Goal: Navigation & Orientation: Find specific page/section

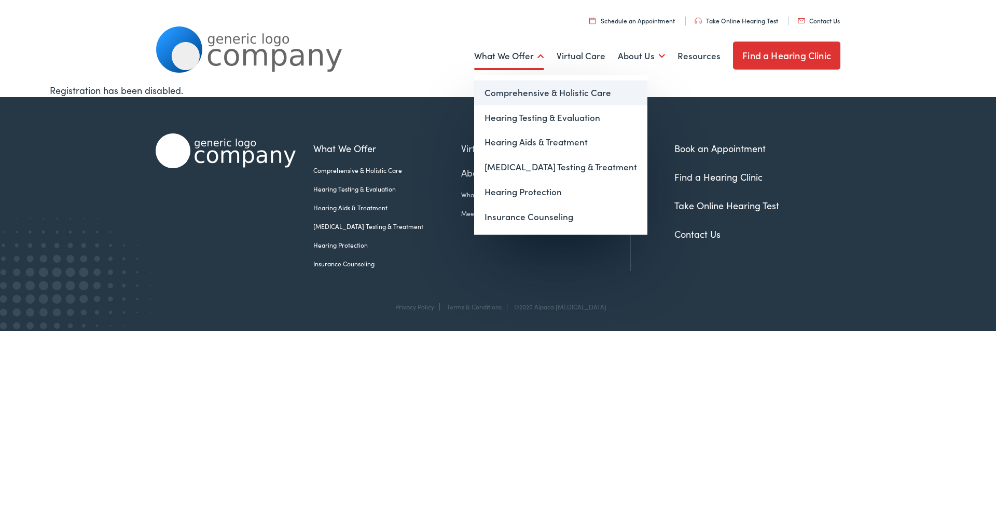
click at [529, 93] on link "Comprehensive & Holistic Care" at bounding box center [560, 92] width 173 height 25
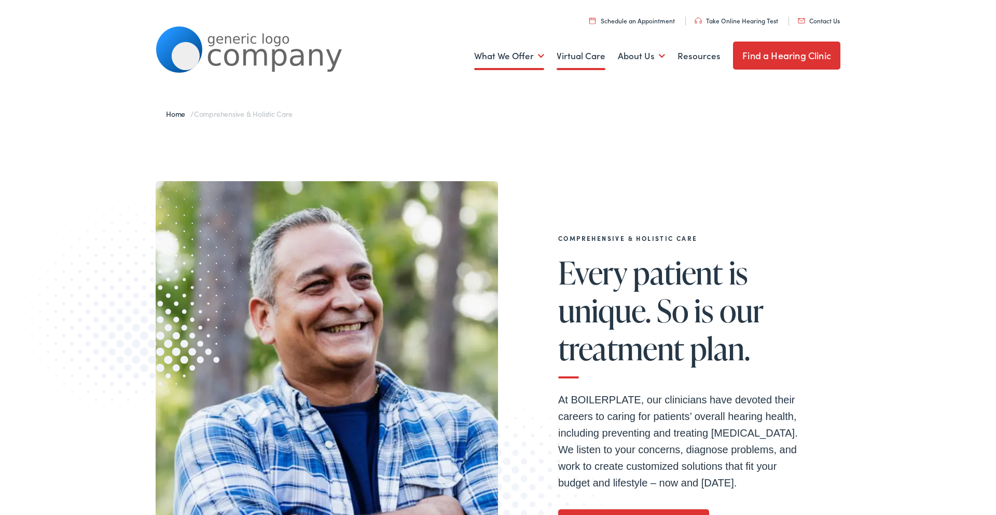
click at [588, 55] on link "Virtual Care" at bounding box center [581, 56] width 49 height 38
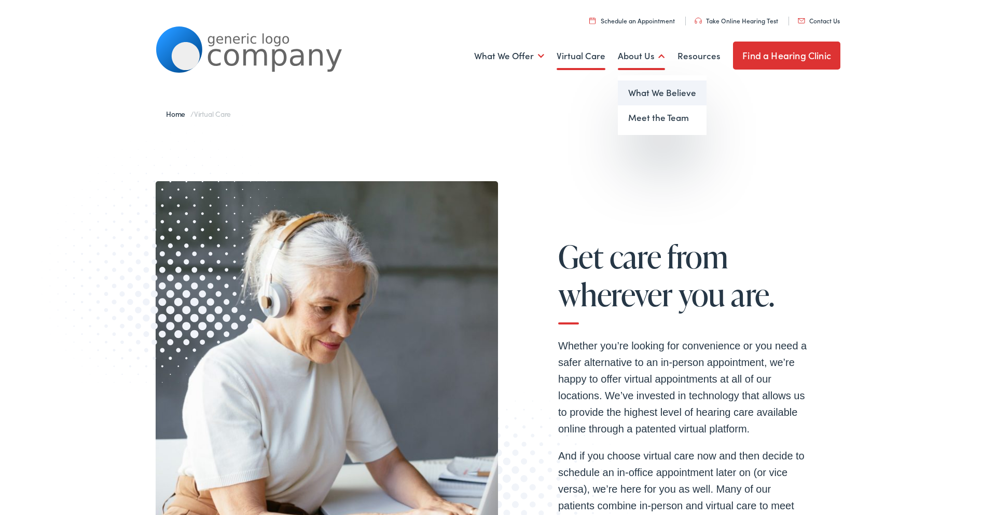
click at [654, 94] on link "What We Believe" at bounding box center [662, 92] width 89 height 25
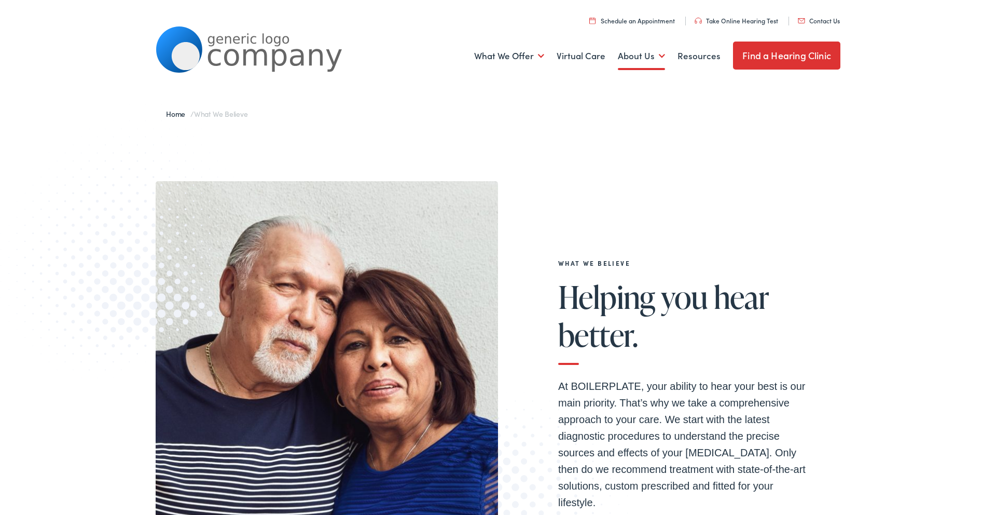
click at [780, 58] on link "Find a Hearing Clinic" at bounding box center [786, 56] width 107 height 28
